Goal: Information Seeking & Learning: Learn about a topic

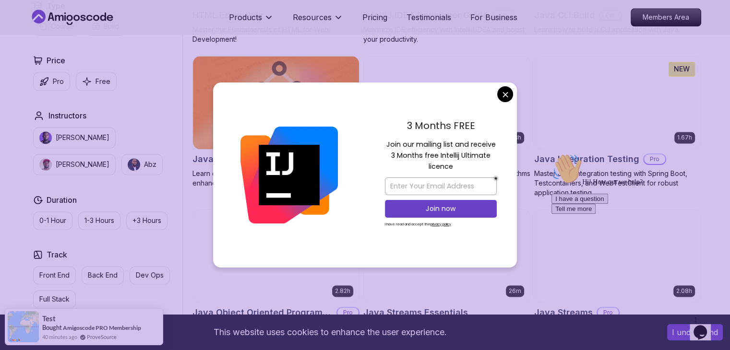
scroll to position [1303, 0]
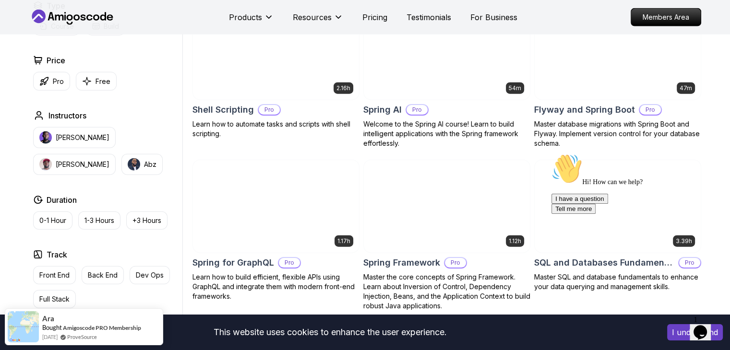
scroll to position [2282, 0]
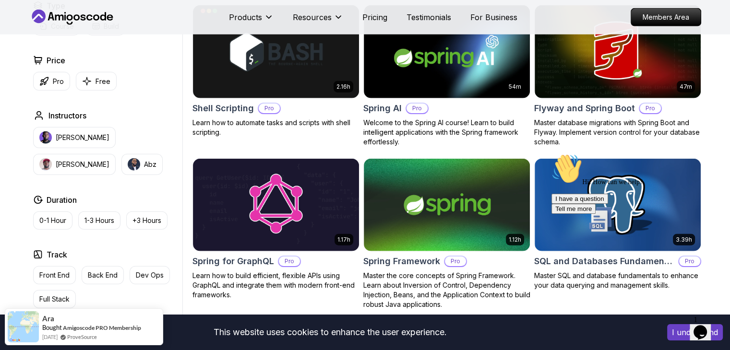
click at [592, 176] on div "Hi! How can we help? I have a question Tell me more" at bounding box center [637, 184] width 173 height 60
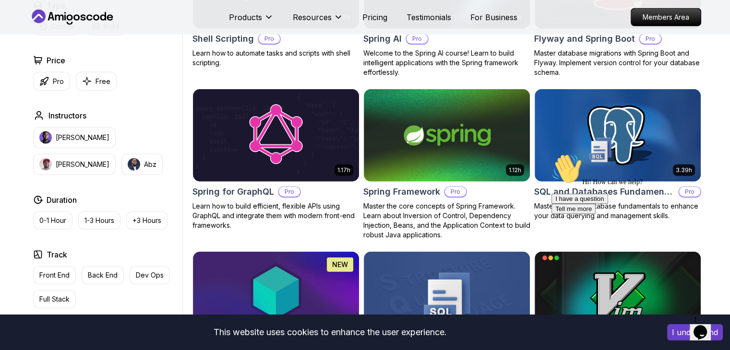
scroll to position [2355, 0]
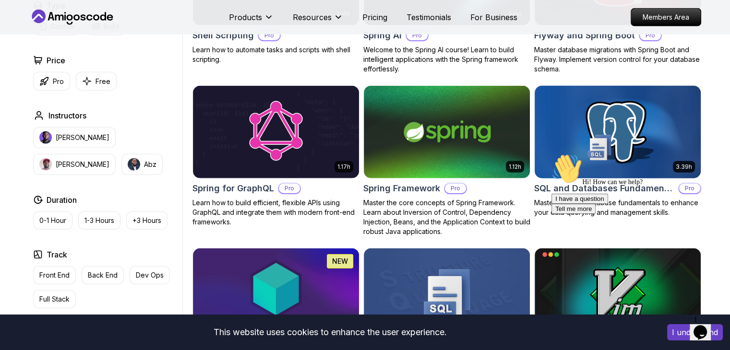
click at [608, 137] on img at bounding box center [617, 131] width 174 height 97
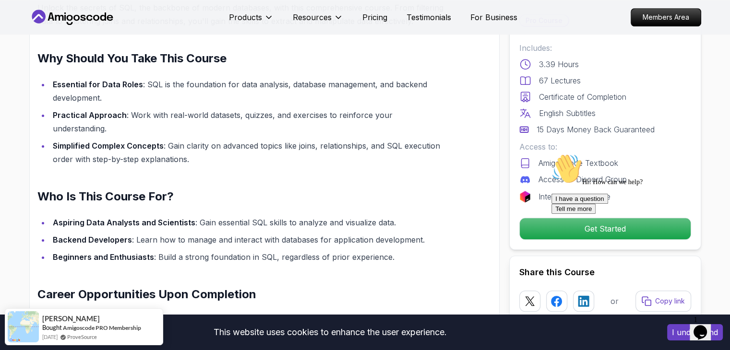
scroll to position [788, 0]
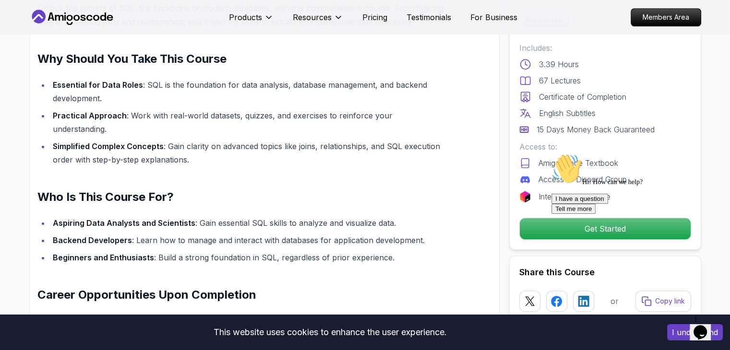
click at [551, 154] on icon "Chat attention grabber" at bounding box center [551, 154] width 0 height 0
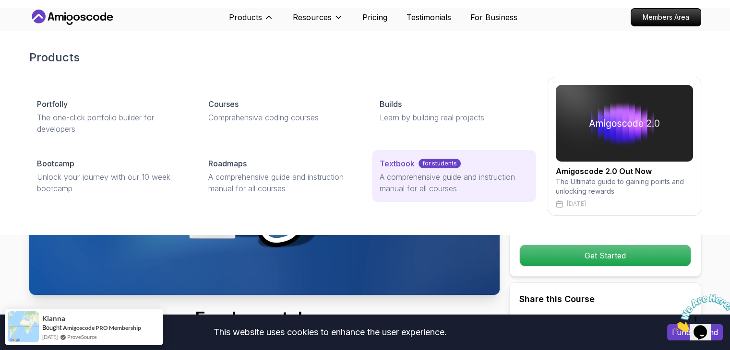
scroll to position [0, 0]
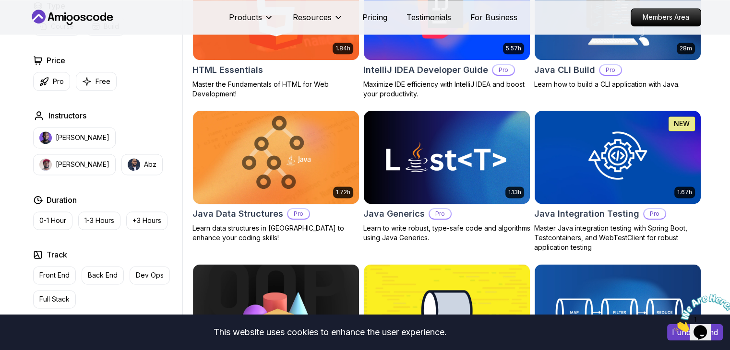
scroll to position [1248, 0]
